Goal: Check status: Check status

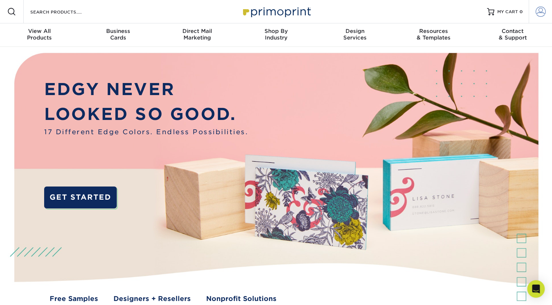
click at [536, 11] on span at bounding box center [541, 12] width 10 height 10
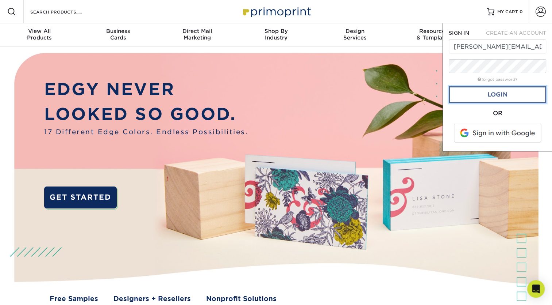
click at [476, 96] on link "Login" at bounding box center [497, 94] width 97 height 17
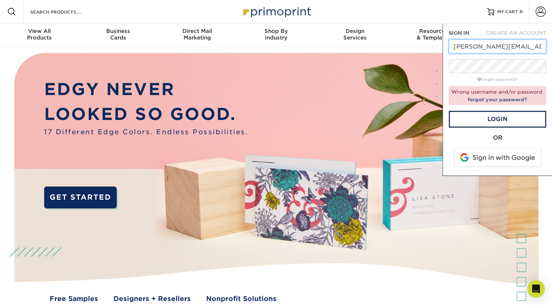
click at [515, 47] on input "kathy@unitedcollaborative.com" at bounding box center [497, 46] width 97 height 14
click at [534, 47] on input "kathy@unitedcollaborative.com" at bounding box center [497, 46] width 97 height 14
type input "[PERSON_NAME][EMAIL_ADDRESS][DOMAIN_NAME]"
click at [504, 118] on link "Login" at bounding box center [497, 119] width 97 height 17
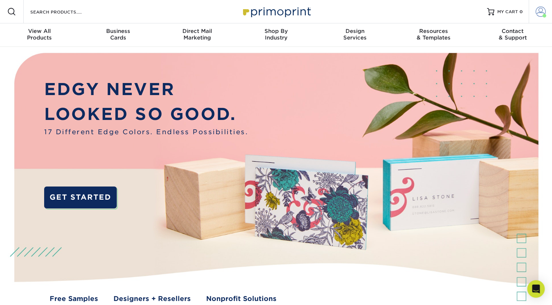
click at [542, 17] on link "Account" at bounding box center [540, 11] width 23 height 23
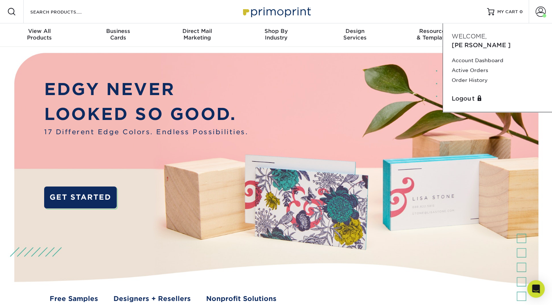
click at [418, 9] on div "Resources Menu Search Products Account Welcome, Eugene Account Dashboard Active…" at bounding box center [276, 11] width 552 height 23
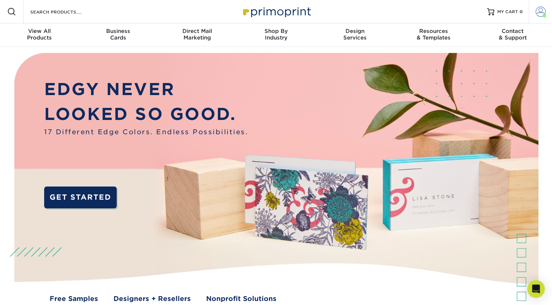
click at [536, 16] on span at bounding box center [541, 12] width 10 height 10
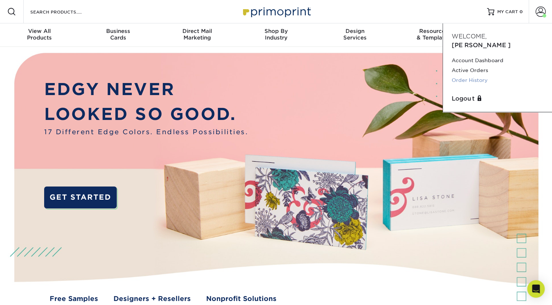
click at [478, 75] on link "Order History" at bounding box center [498, 80] width 92 height 10
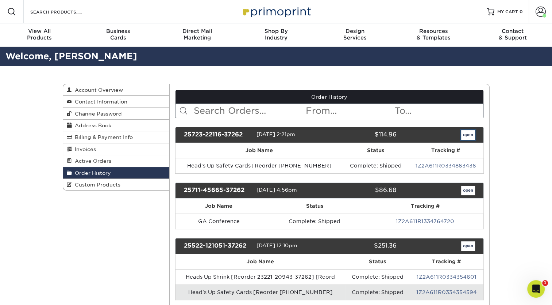
click at [462, 136] on link "open" at bounding box center [469, 134] width 14 height 9
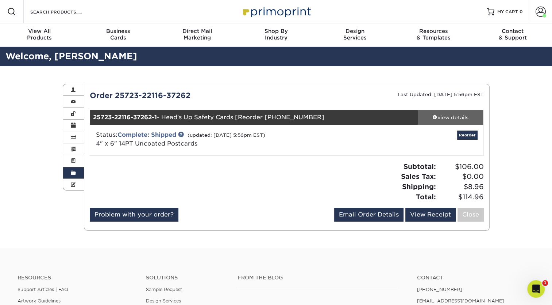
click at [468, 114] on div "view details" at bounding box center [451, 117] width 66 height 7
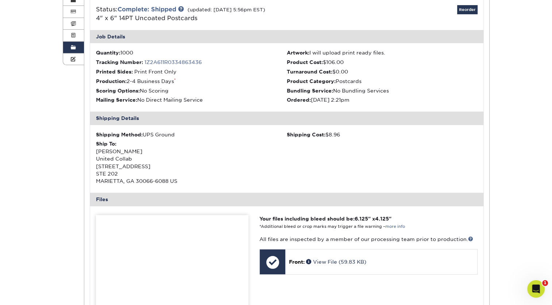
scroll to position [125, 0]
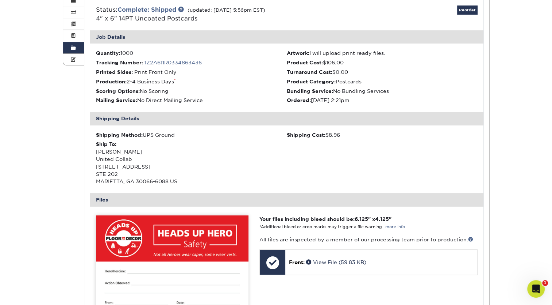
click at [209, 246] on img at bounding box center [172, 266] width 153 height 103
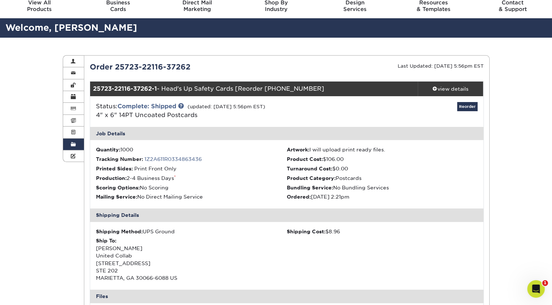
scroll to position [29, 0]
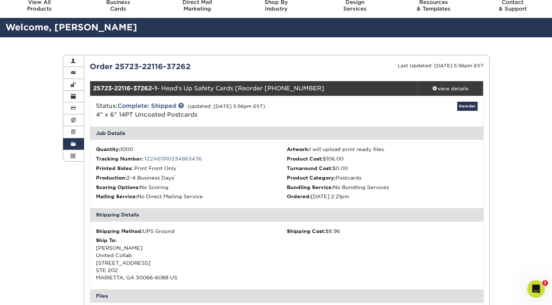
click at [460, 74] on div "Order 25723-22116-37262 Last Updated: [DATE] 5:56pm EST 25723-22116-37262-1 - H…" at bounding box center [287, 304] width 394 height 487
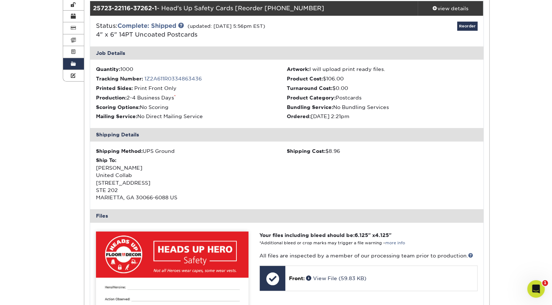
scroll to position [0, 0]
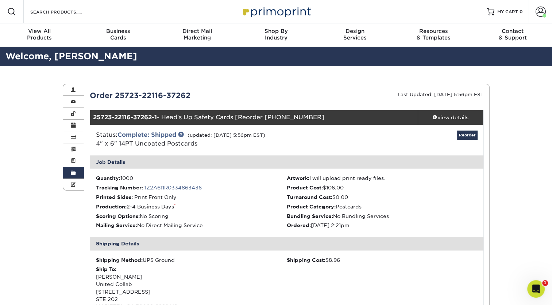
click at [77, 174] on link "Order History" at bounding box center [73, 173] width 21 height 12
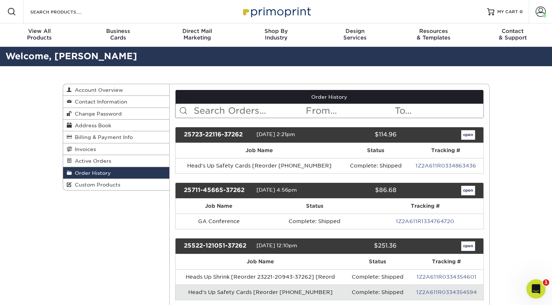
click at [532, 286] on icon "Open Intercom Messenger" at bounding box center [535, 288] width 12 height 12
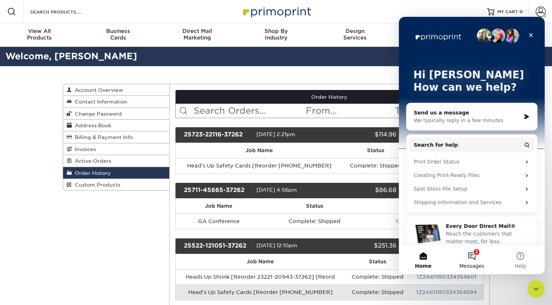
click at [468, 259] on button "2 Messages" at bounding box center [472, 259] width 49 height 29
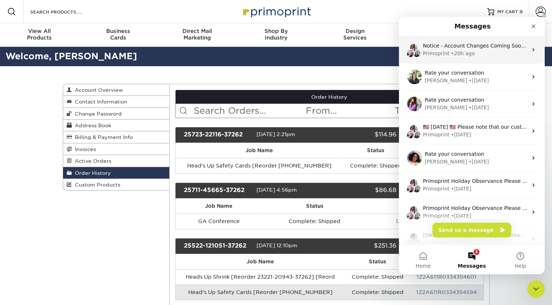
click at [498, 51] on div "Primoprint • 20h ago" at bounding box center [475, 54] width 105 height 8
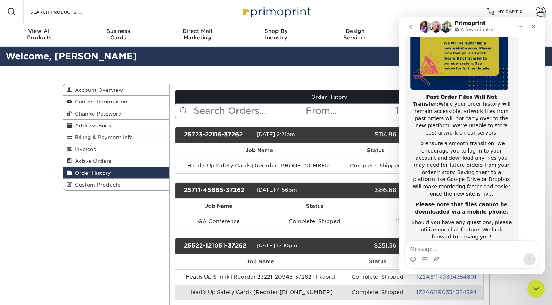
scroll to position [116, 0]
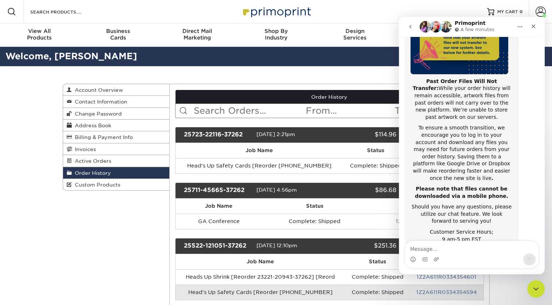
click at [411, 26] on icon "go back" at bounding box center [411, 27] width 6 height 6
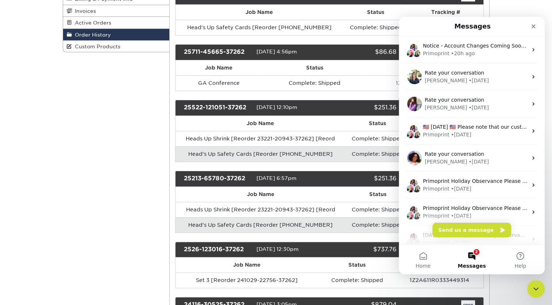
scroll to position [114, 0]
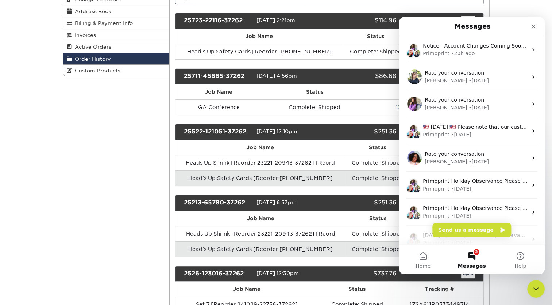
click at [264, 58] on table "Job Name Status Tracking # Head's Up Safety Cards [Reorder [PHONE_NUMBER] Compl…" at bounding box center [329, 44] width 309 height 31
click at [531, 30] on div "Close" at bounding box center [533, 26] width 13 height 13
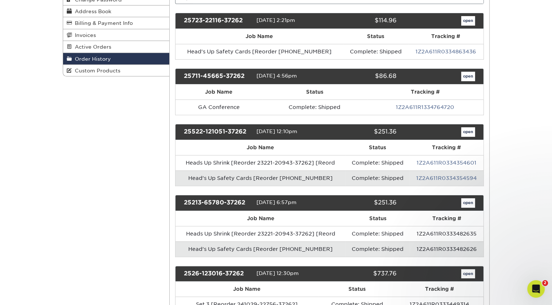
scroll to position [0, 0]
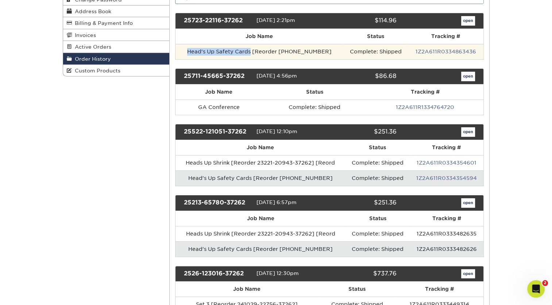
drag, startPoint x: 252, startPoint y: 51, endPoint x: 190, endPoint y: 55, distance: 62.6
click at [190, 55] on td "Head's Up Safety Cards [Reorder [PHONE_NUMBER]" at bounding box center [260, 51] width 168 height 15
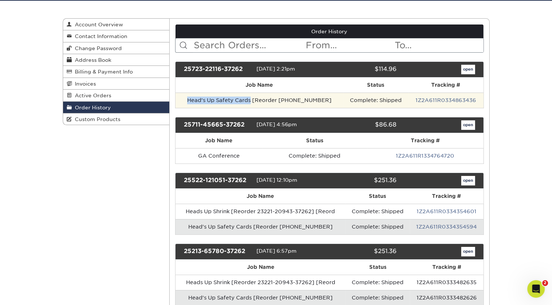
scroll to position [2, 0]
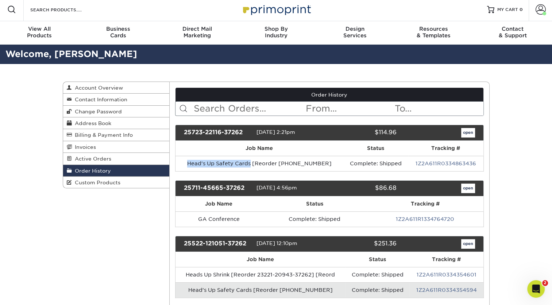
copy td "Head's Up Safety Cards"
click at [470, 129] on link "open" at bounding box center [469, 132] width 14 height 9
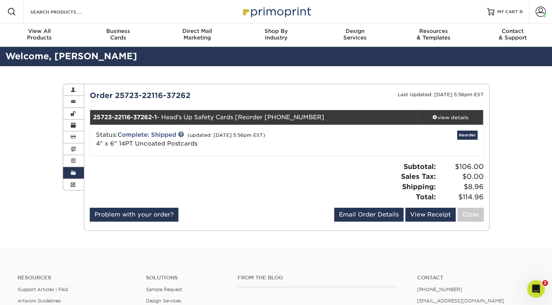
drag, startPoint x: 196, startPoint y: 145, endPoint x: 96, endPoint y: 145, distance: 100.4
click at [96, 145] on span "4" x 6" 14PT Uncoated Postcards" at bounding box center [147, 143] width 102 height 7
copy span "4" x 6" 14PT Uncoated Postcards"
click at [454, 112] on link "view details" at bounding box center [451, 117] width 66 height 15
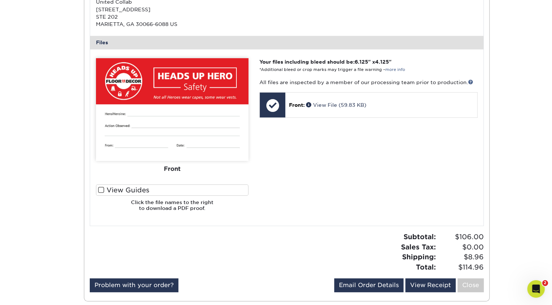
scroll to position [307, 0]
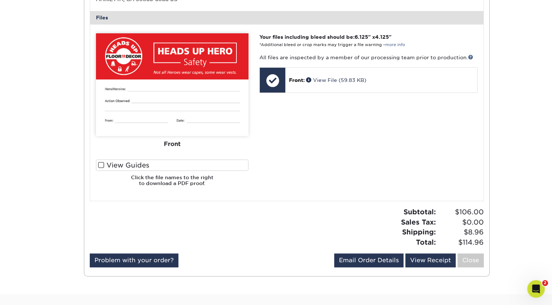
click at [196, 83] on img at bounding box center [172, 84] width 153 height 103
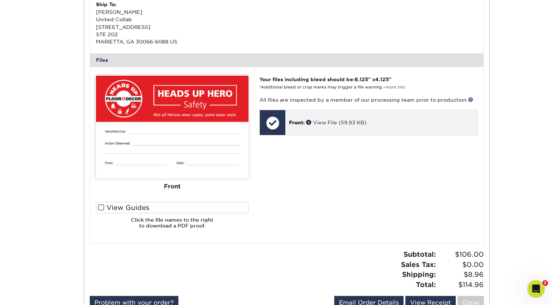
scroll to position [261, 0]
